Goal: Task Accomplishment & Management: Manage account settings

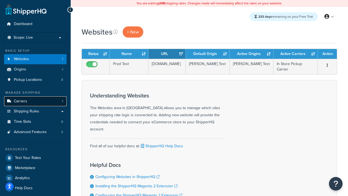
click at [43, 105] on link "Carriers 1" at bounding box center [35, 101] width 63 height 10
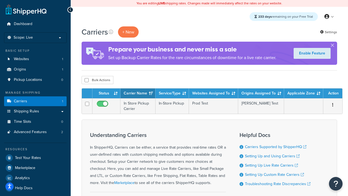
click at [91, 86] on div "Carriers + New Settings Prepare your business and never miss a sale Set up Back…" at bounding box center [209, 132] width 277 height 212
click at [95, 84] on button "Bulk Actions" at bounding box center [98, 80] width 32 height 8
checkbox input "true"
click at [151, 78] on button "Delete" at bounding box center [145, 80] width 19 height 8
